Goal: Information Seeking & Learning: Learn about a topic

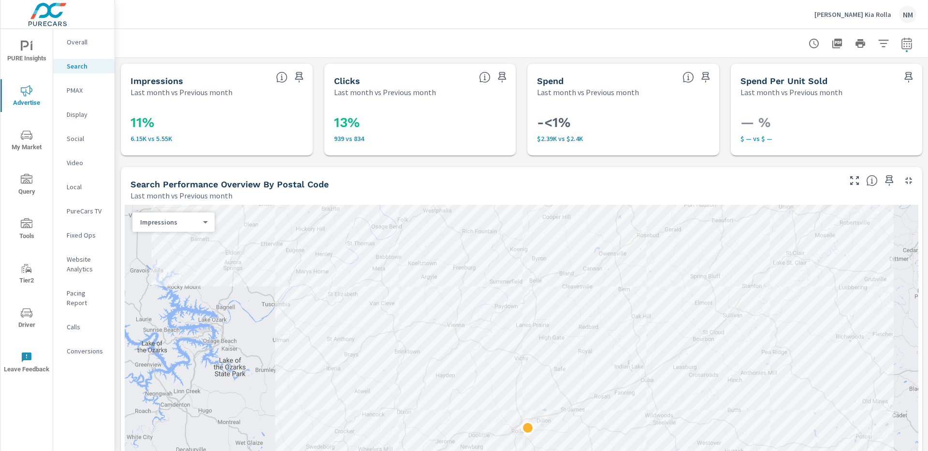
scroll to position [829, 0]
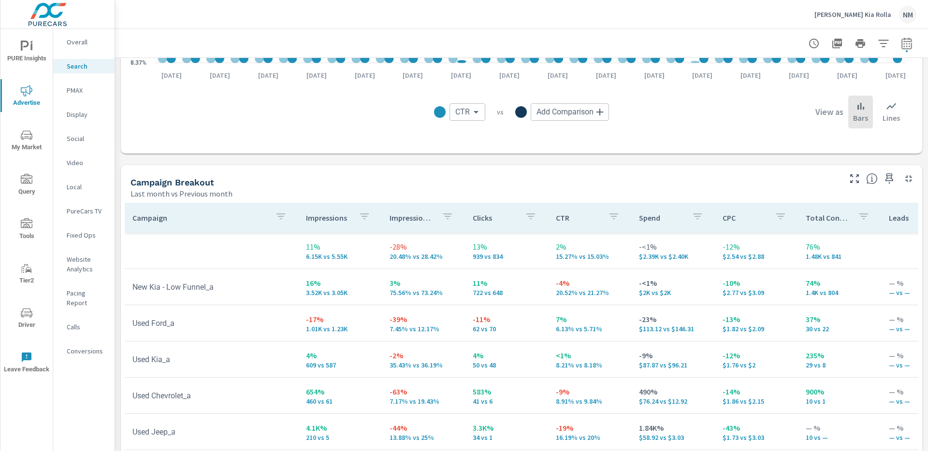
click at [869, 17] on p "[PERSON_NAME] Kia Rolla" at bounding box center [852, 14] width 77 height 9
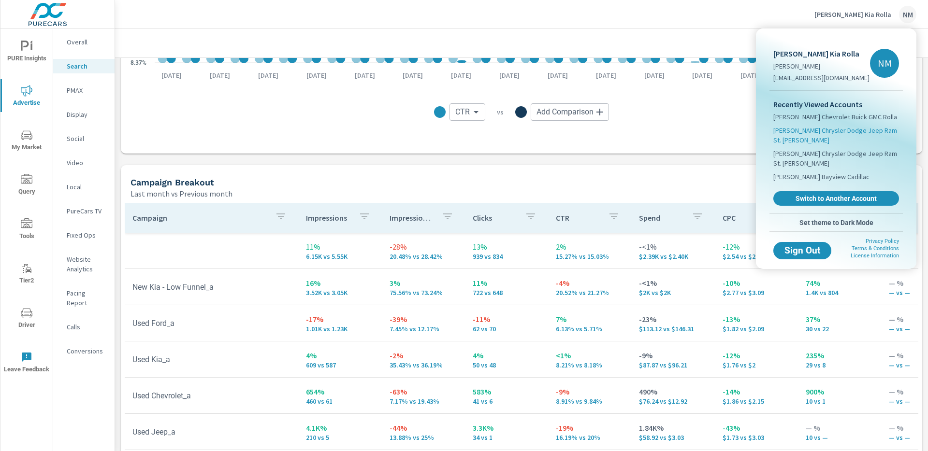
click at [806, 133] on span "[PERSON_NAME] Chrysler Dodge Jeep Ram St. [PERSON_NAME]" at bounding box center [836, 135] width 126 height 19
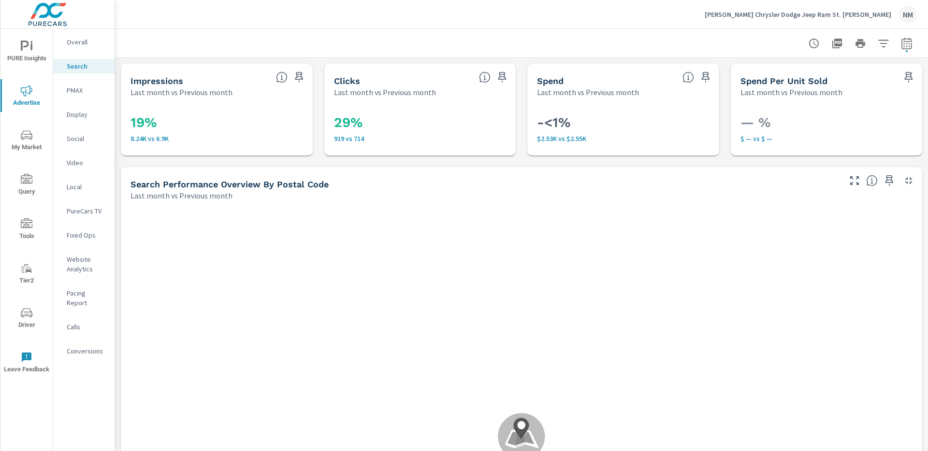
scroll to position [36, 0]
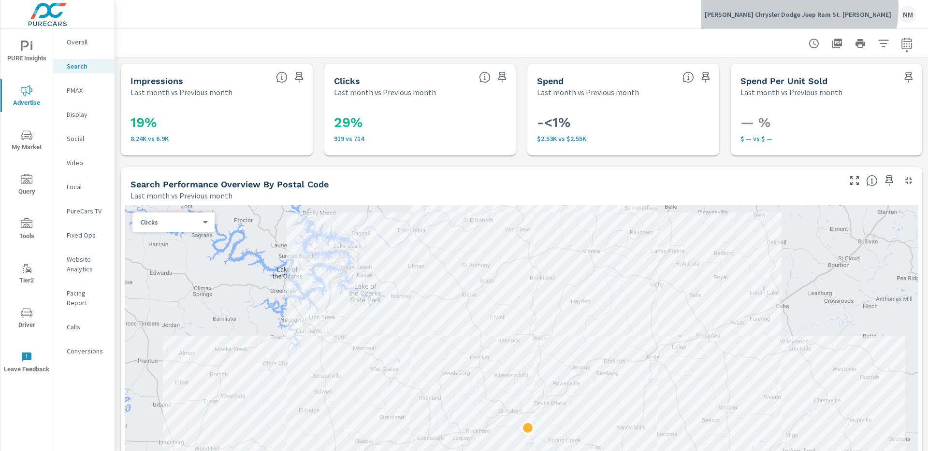
click at [853, 9] on div "[PERSON_NAME] Chrysler Dodge Jeep Ram St. [PERSON_NAME] NM" at bounding box center [811, 14] width 212 height 17
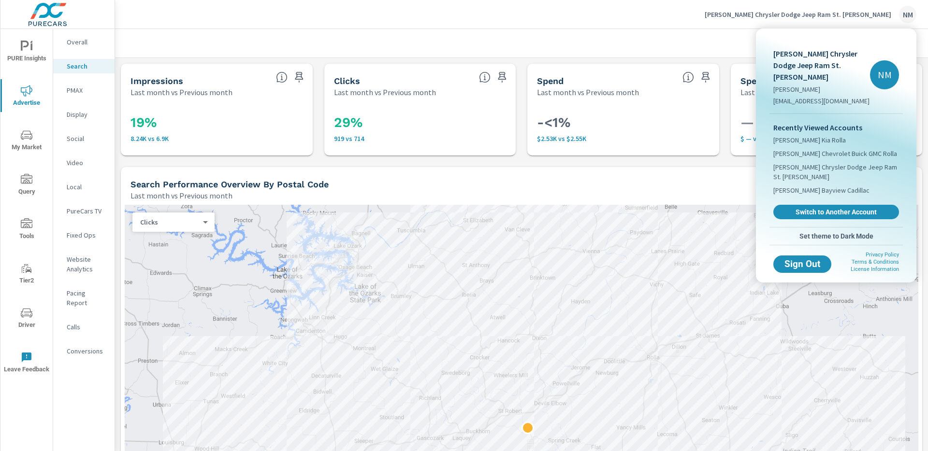
click at [187, 51] on div at bounding box center [464, 225] width 928 height 451
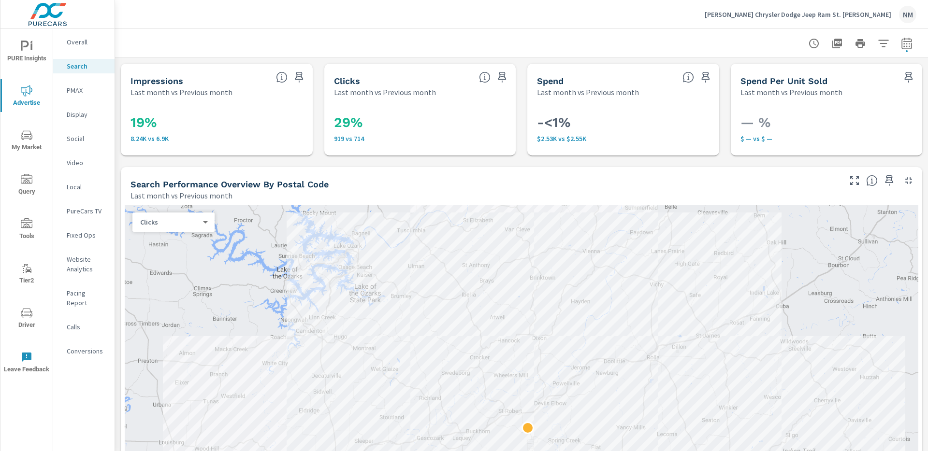
click at [31, 61] on span "PURE Insights" at bounding box center [26, 53] width 46 height 24
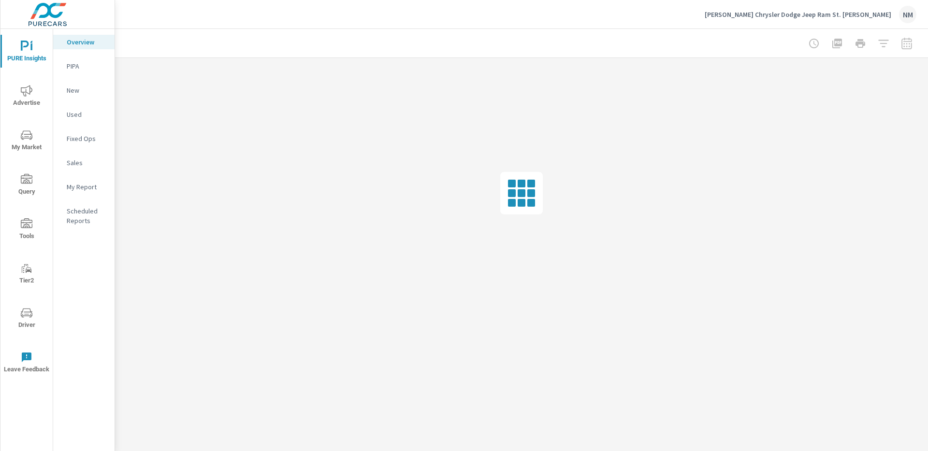
click at [87, 95] on p "New" at bounding box center [87, 91] width 40 height 10
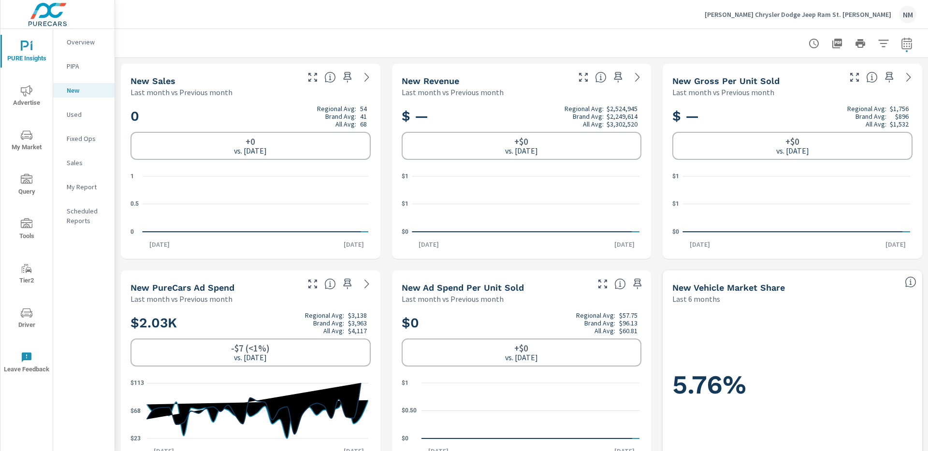
click at [96, 38] on p "Overview" at bounding box center [87, 42] width 40 height 10
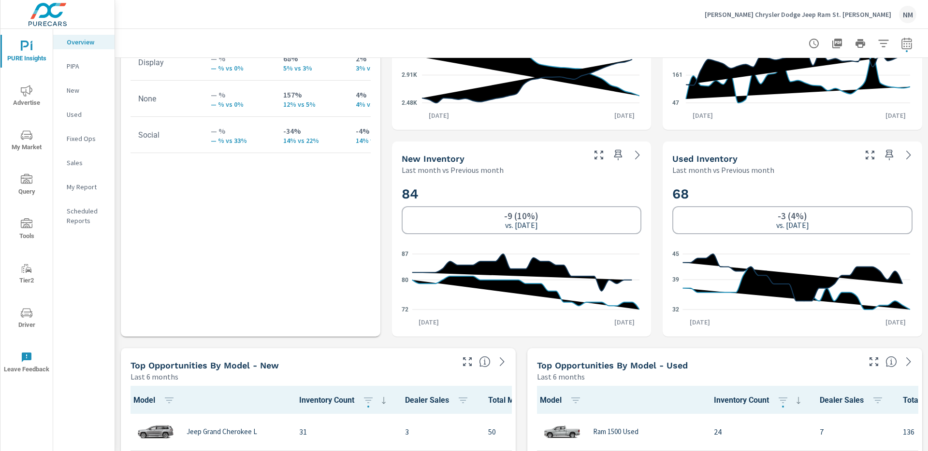
scroll to position [564, 0]
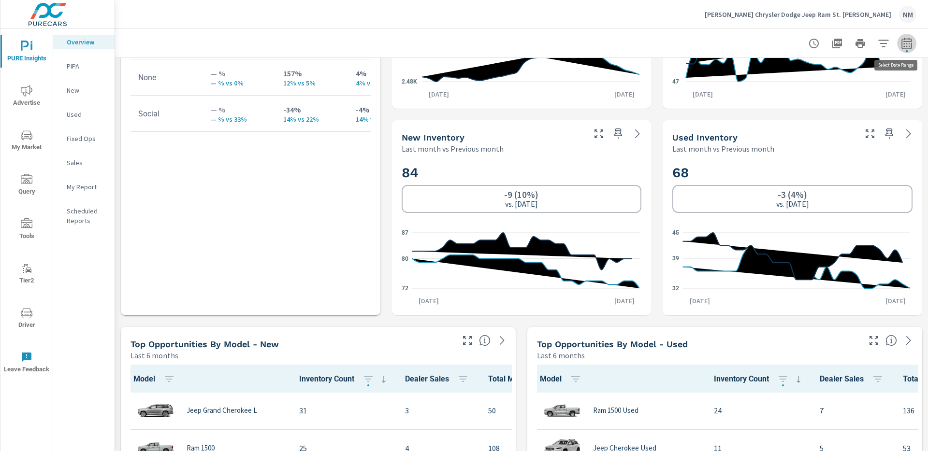
click at [901, 39] on icon "button" at bounding box center [906, 43] width 10 height 12
select select "Last month"
select select "Previous month"
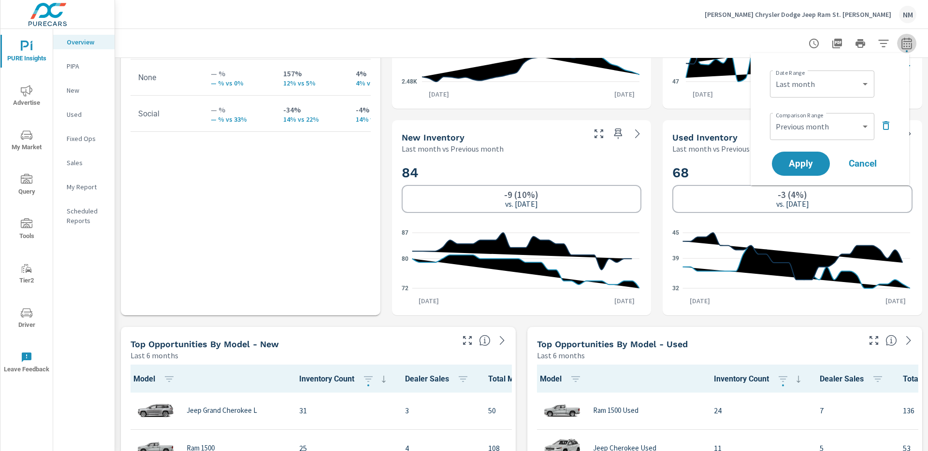
click at [901, 39] on icon "button" at bounding box center [906, 43] width 10 height 12
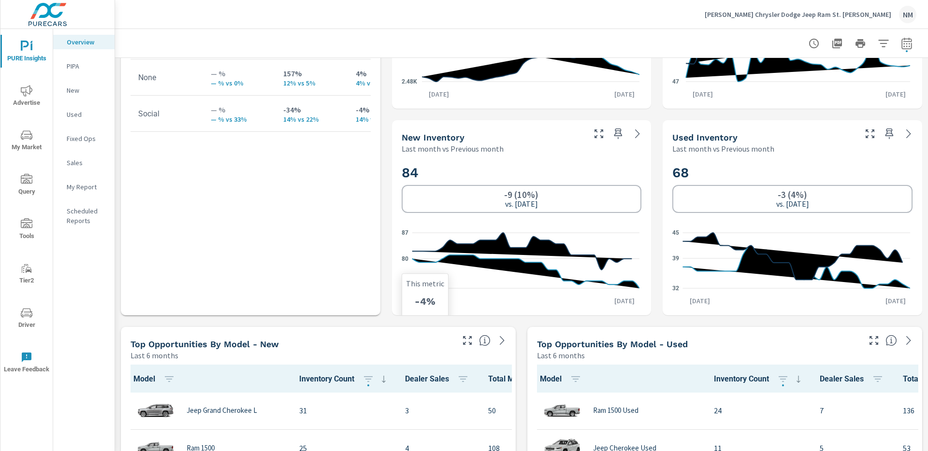
click at [426, 263] on icon "72 80 87" at bounding box center [521, 260] width 238 height 71
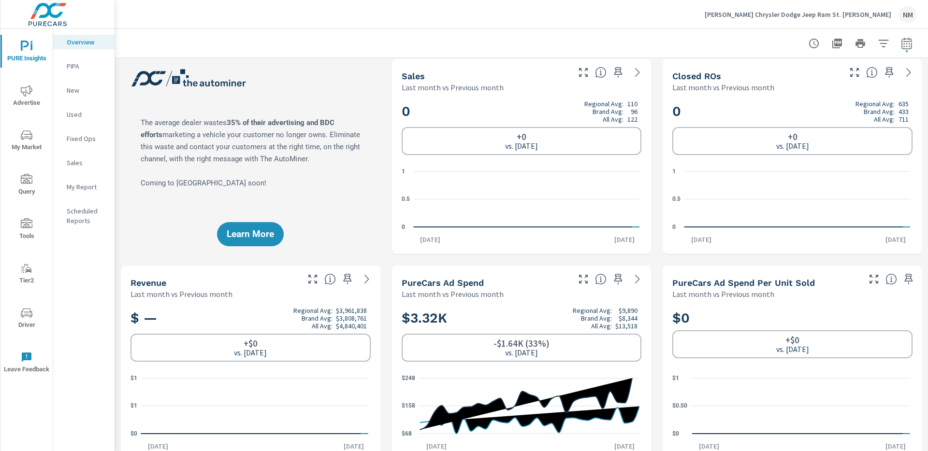
scroll to position [0, 0]
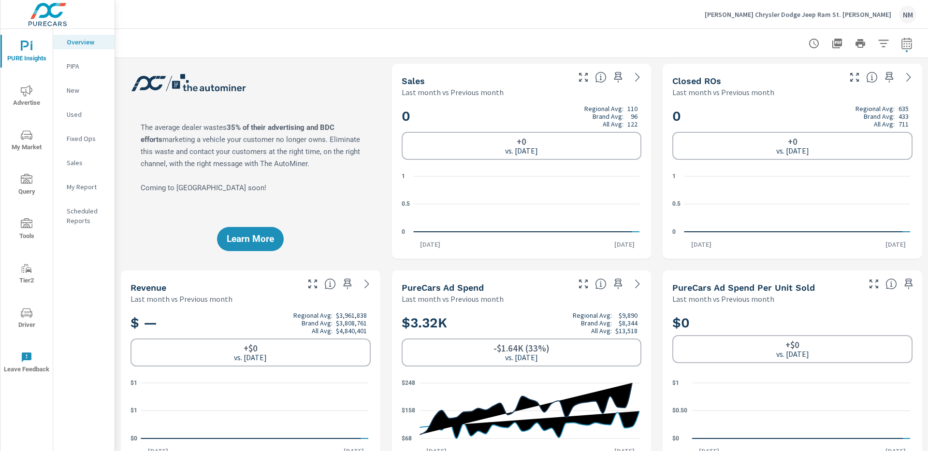
click at [66, 87] on div "New" at bounding box center [83, 90] width 61 height 15
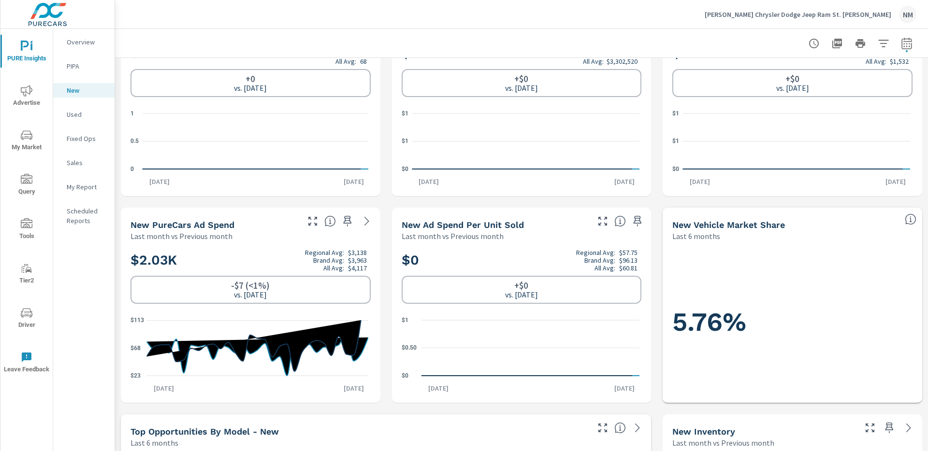
scroll to position [65, 0]
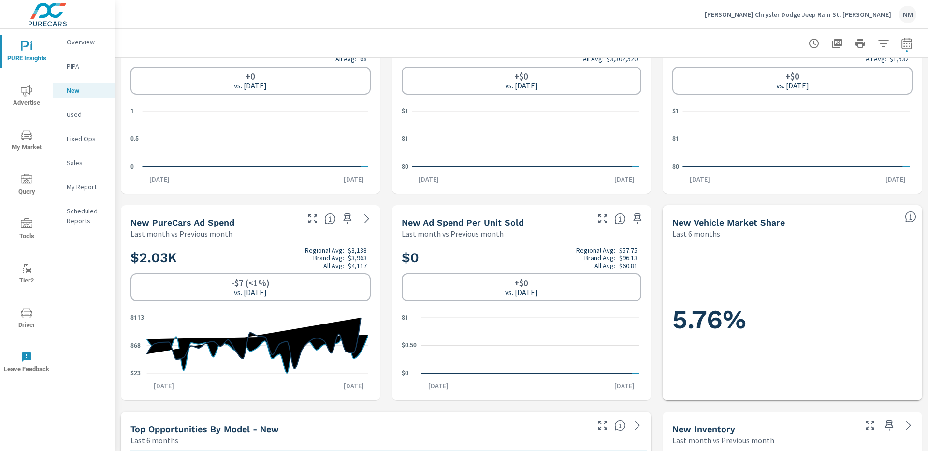
click at [79, 116] on p "Used" at bounding box center [87, 115] width 40 height 10
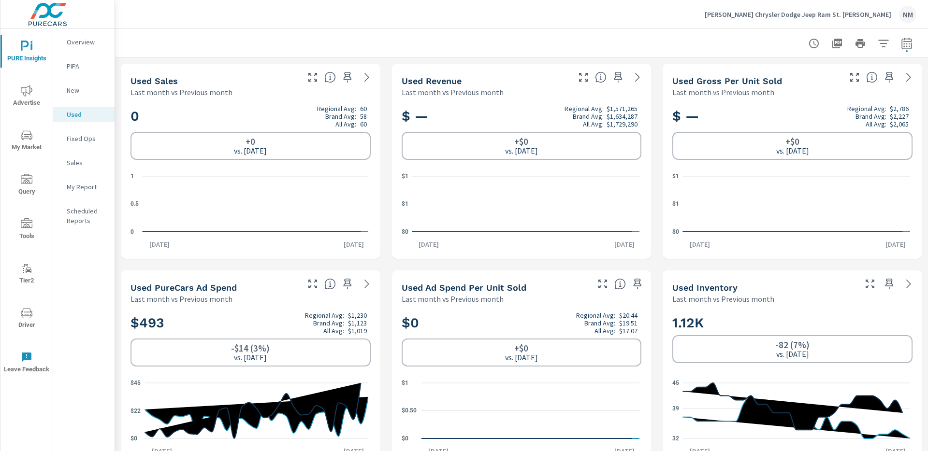
click at [81, 143] on p "Fixed Ops" at bounding box center [87, 139] width 40 height 10
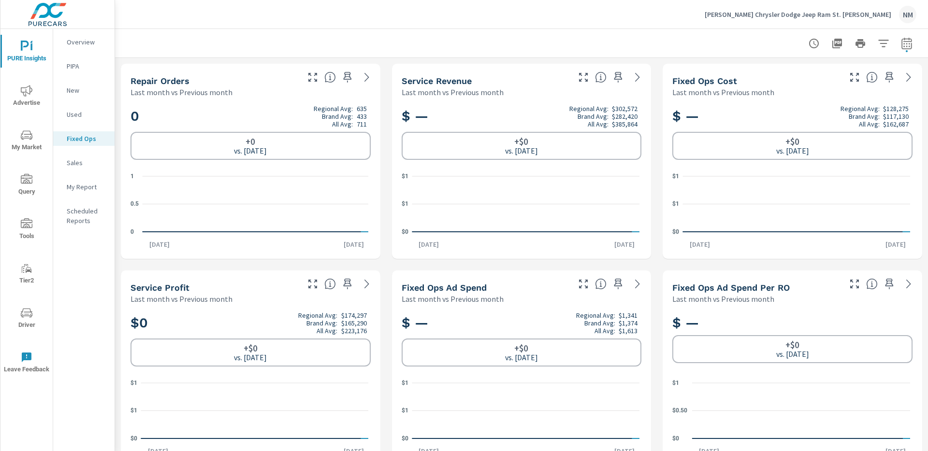
click at [79, 97] on div "New" at bounding box center [83, 90] width 61 height 15
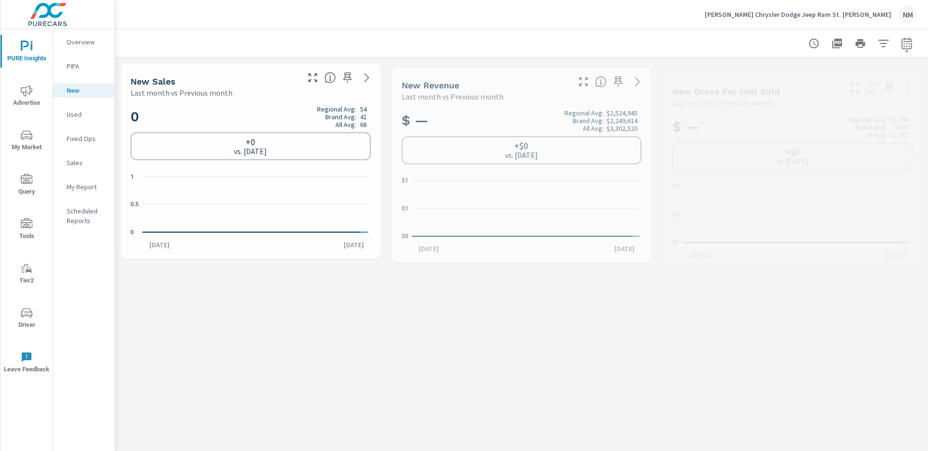
click at [21, 91] on icon "nav menu" at bounding box center [27, 91] width 12 height 12
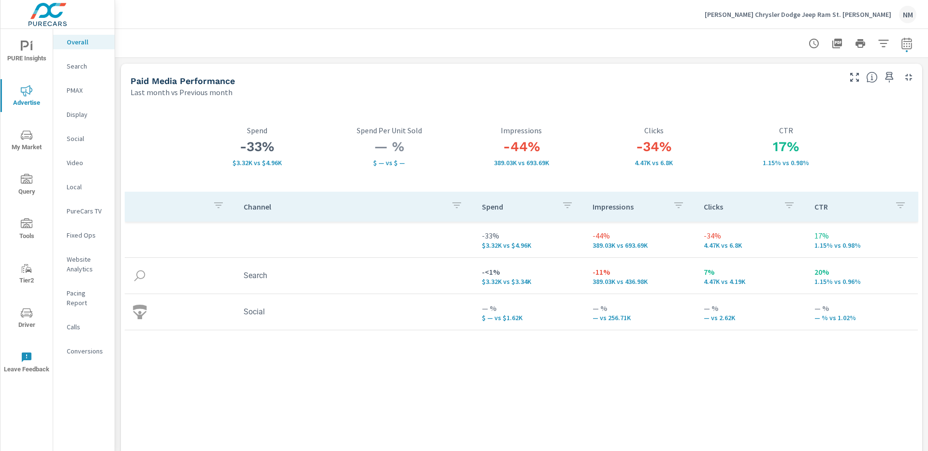
click at [79, 63] on p "Search" at bounding box center [87, 66] width 40 height 10
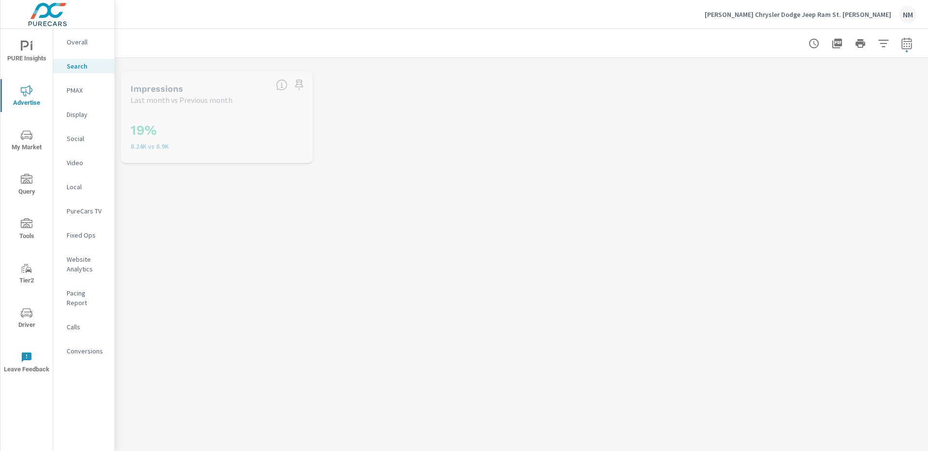
scroll to position [36, 0]
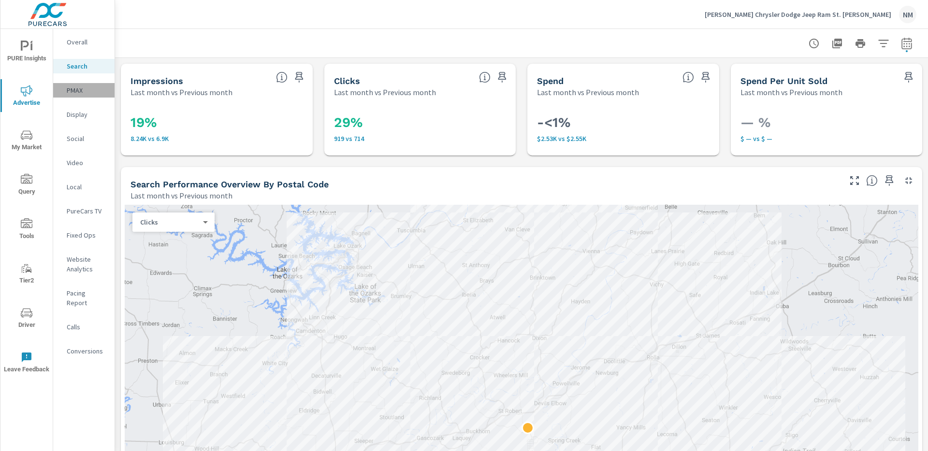
click at [73, 88] on p "PMAX" at bounding box center [87, 91] width 40 height 10
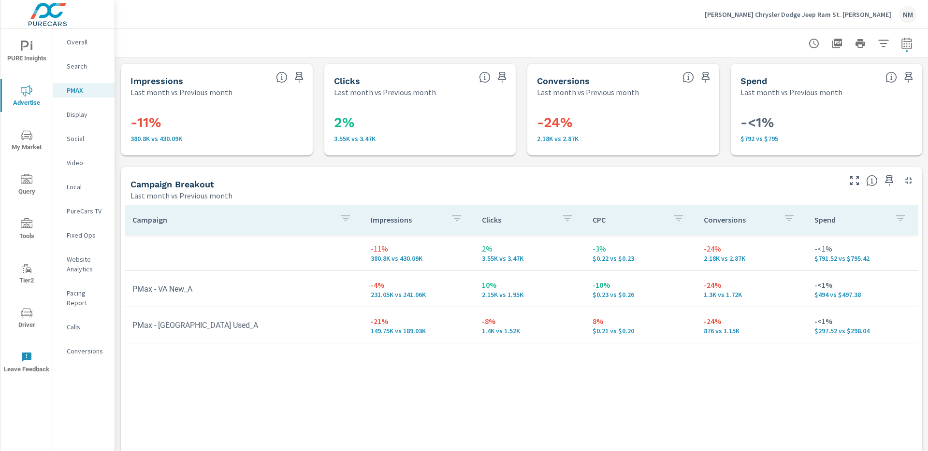
click at [84, 116] on p "Display" at bounding box center [87, 115] width 40 height 10
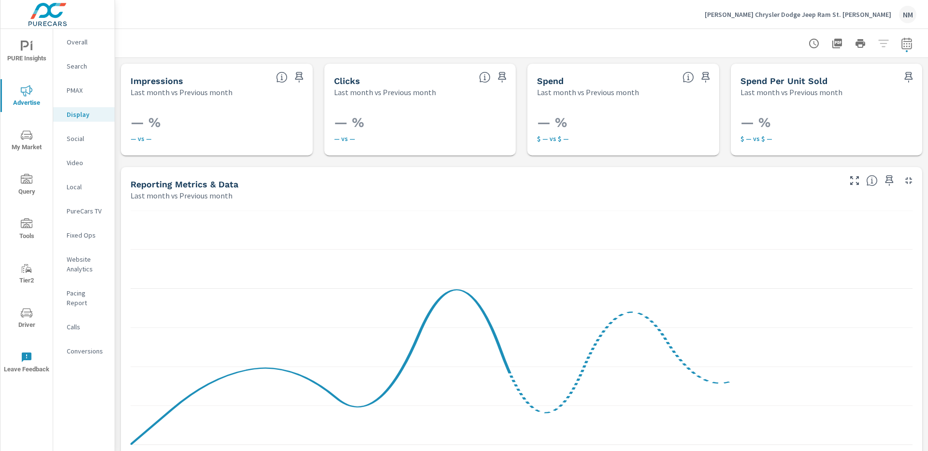
click at [83, 140] on p "Social" at bounding box center [87, 139] width 40 height 10
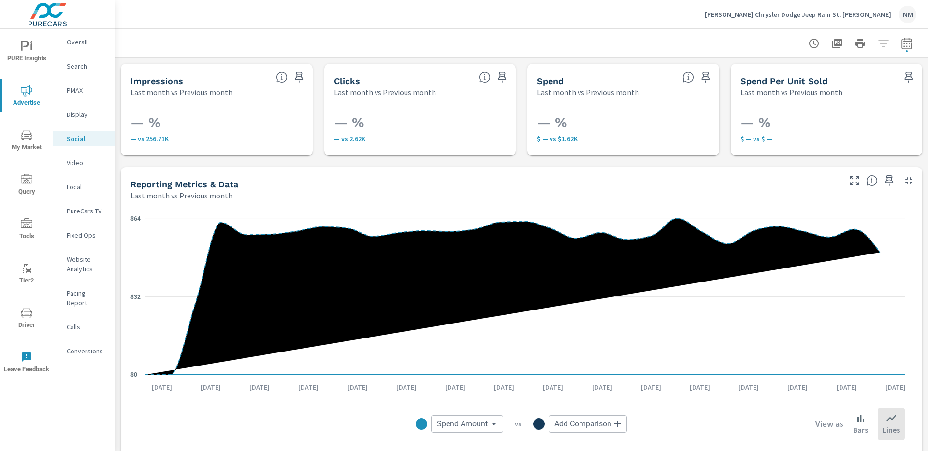
click at [84, 70] on p "Search" at bounding box center [87, 66] width 40 height 10
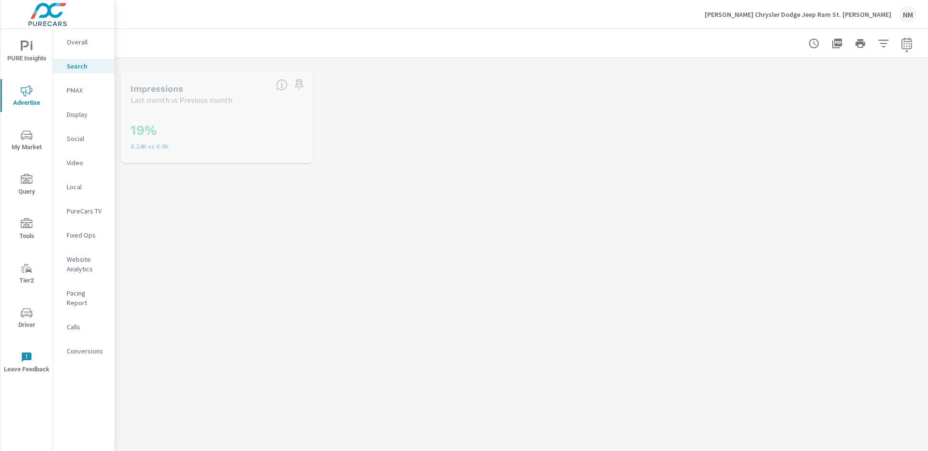
scroll to position [36, 0]
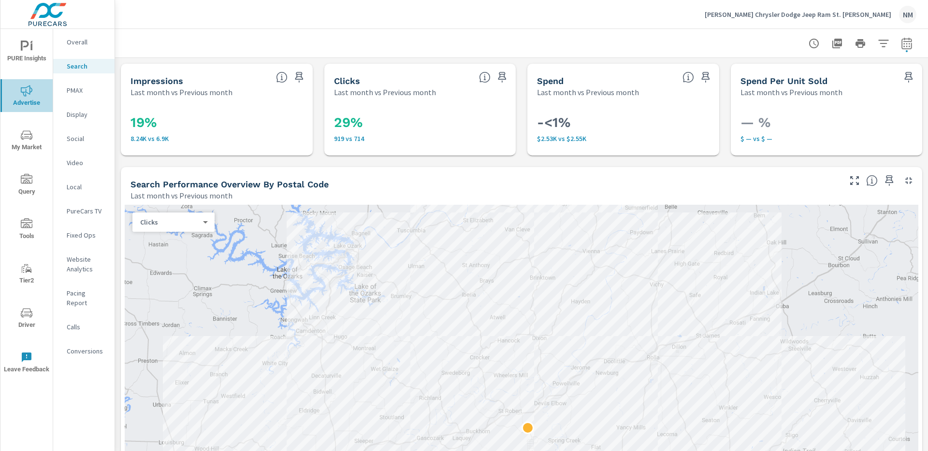
click at [25, 93] on icon "nav menu" at bounding box center [27, 90] width 12 height 11
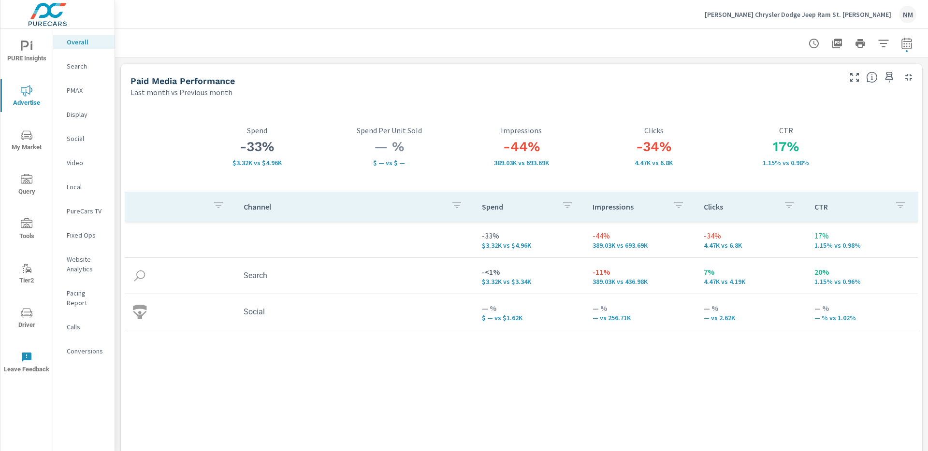
click at [295, 352] on div "Channel Spend Impressions Clicks CTR -33% $3.32K vs $4.96K -44% 389.03K vs 693.…" at bounding box center [522, 320] width 794 height 256
click at [80, 136] on p "Social" at bounding box center [87, 139] width 40 height 10
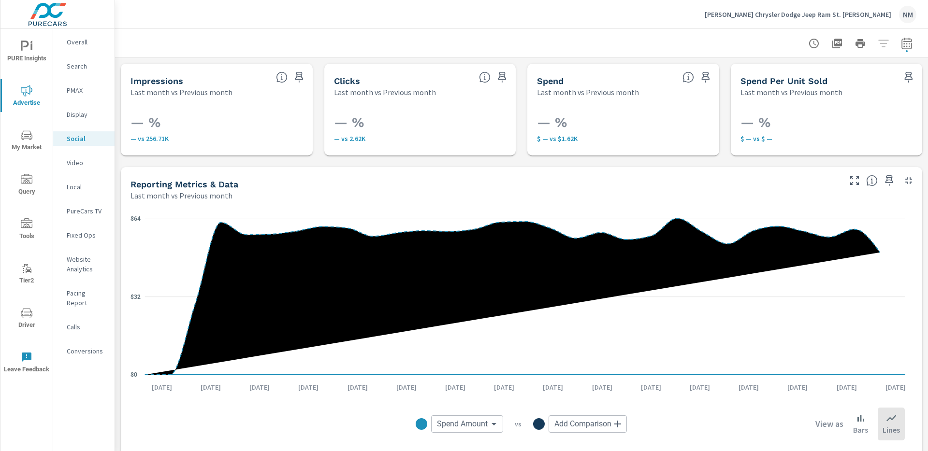
click at [901, 42] on icon "button" at bounding box center [907, 44] width 12 height 12
select select "Last month"
select select "Previous month"
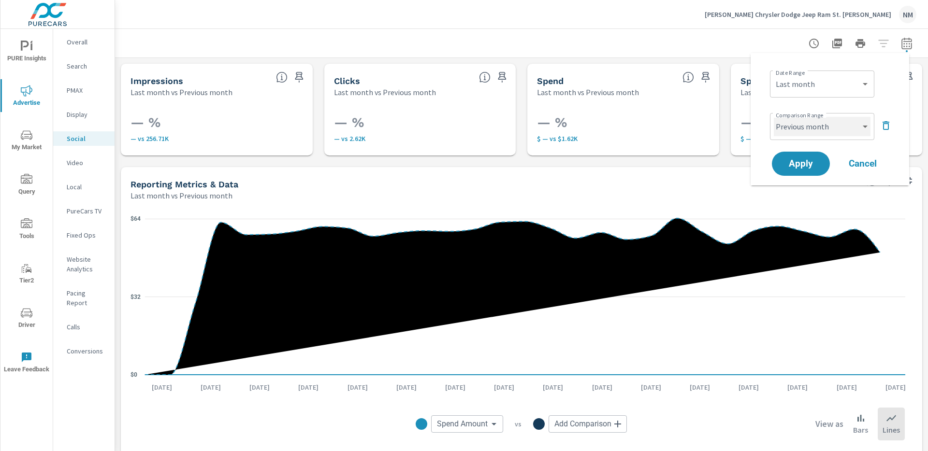
click at [825, 131] on select "Custom Previous period Previous month Previous year" at bounding box center [822, 126] width 97 height 19
click at [87, 42] on p "Overall" at bounding box center [87, 42] width 40 height 10
